Goal: Task Accomplishment & Management: Manage account settings

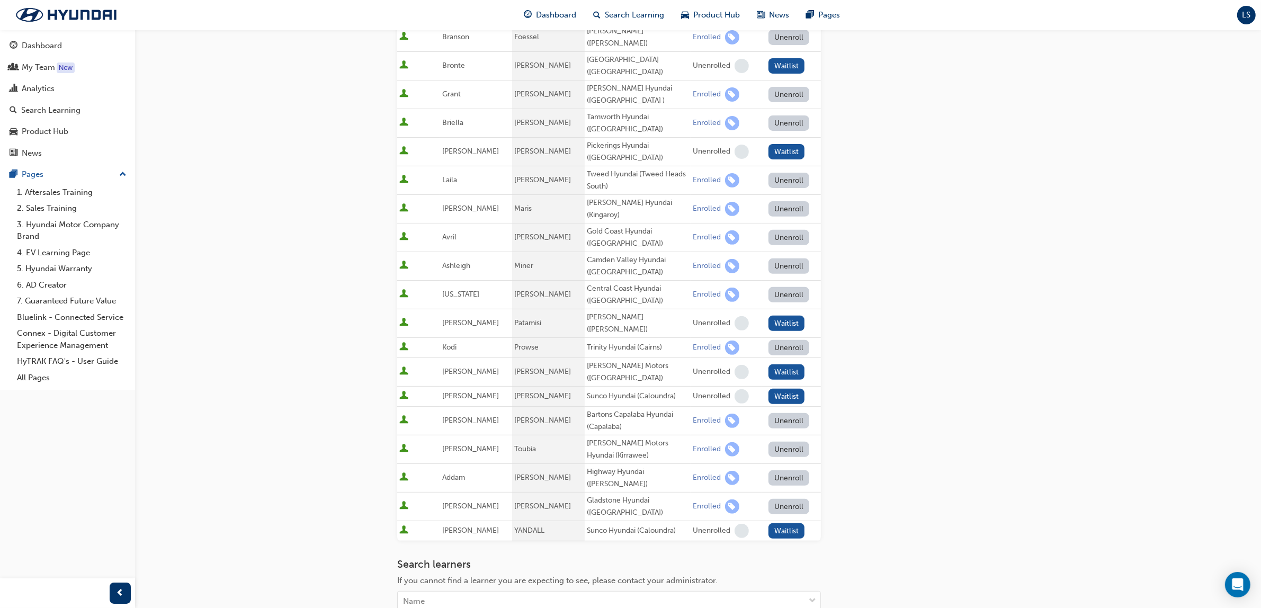
scroll to position [418, 0]
click at [1237, 14] on div "LS" at bounding box center [1246, 15] width 19 height 19
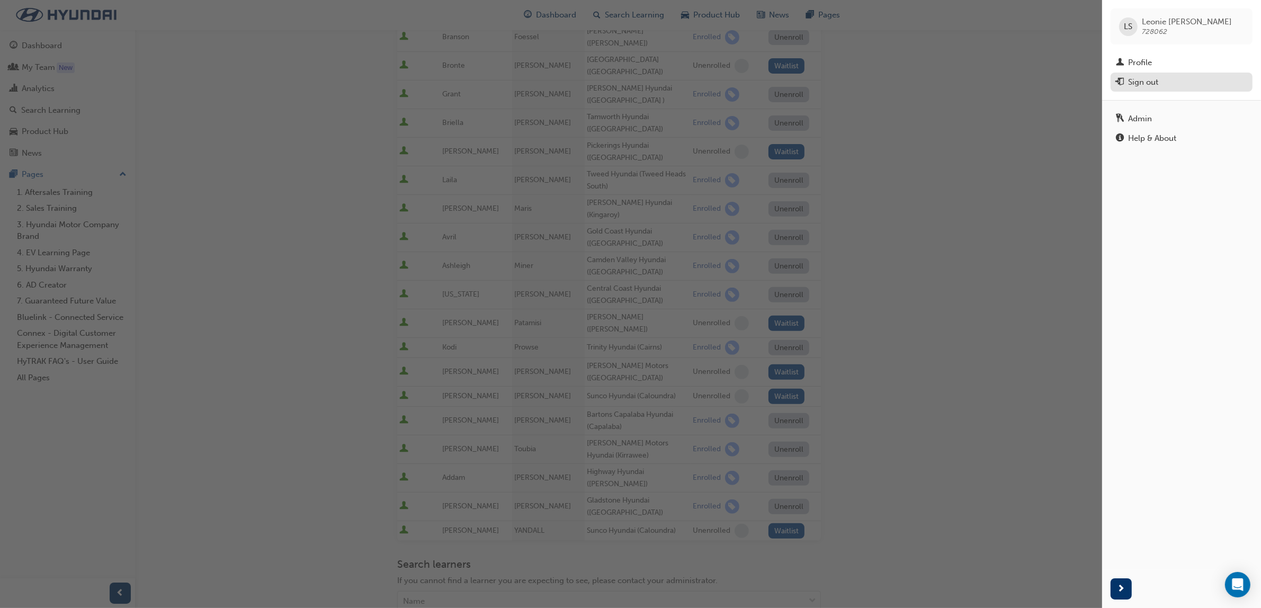
click at [1154, 77] on div "Sign out" at bounding box center [1143, 82] width 30 height 12
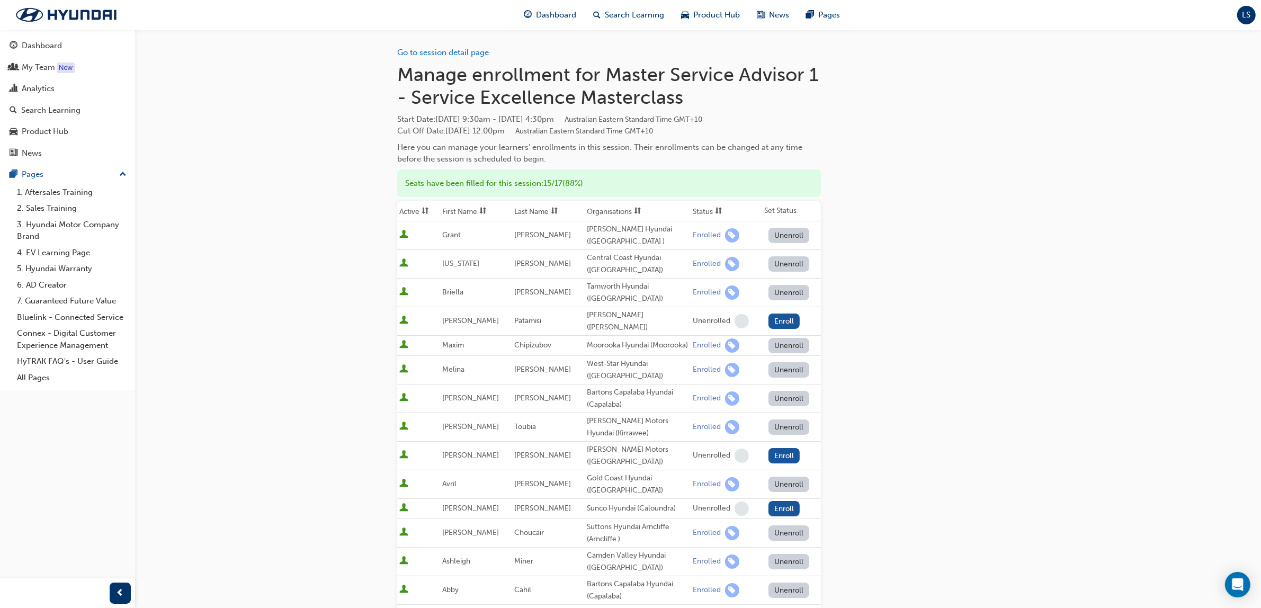
click at [1235, 16] on div "Dashboard Search Learning Product Hub News Pages LS" at bounding box center [630, 15] width 1261 height 30
click at [1246, 22] on div "LS" at bounding box center [1246, 15] width 19 height 19
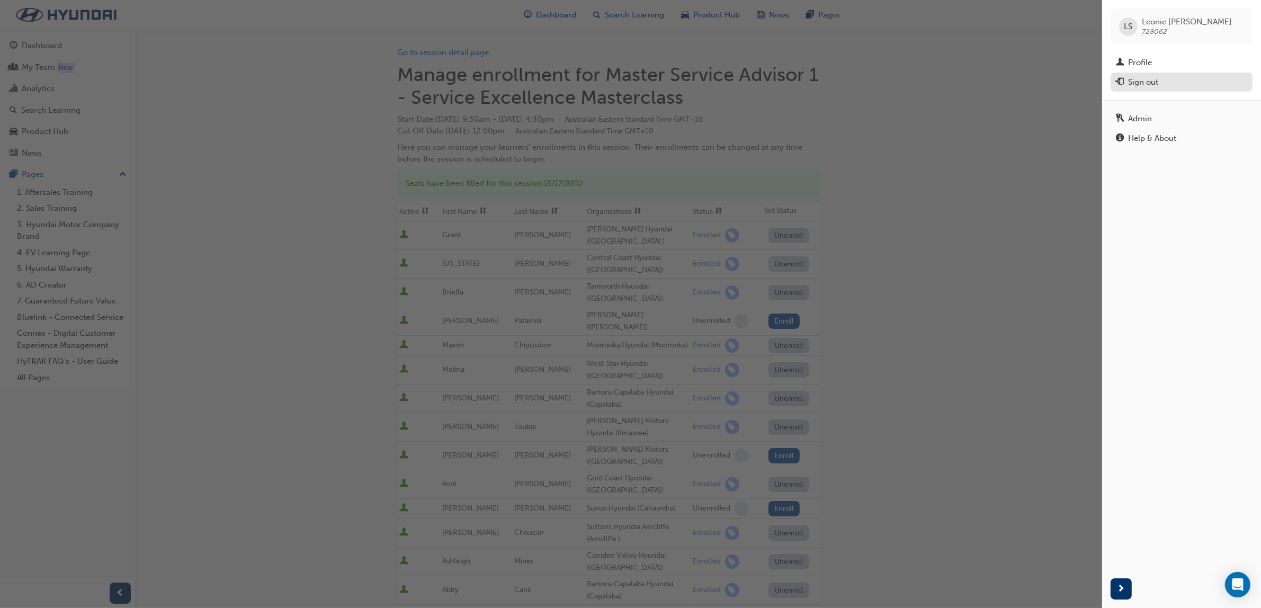
click at [1187, 76] on div "Sign out" at bounding box center [1180, 82] width 131 height 13
